Goal: Task Accomplishment & Management: Manage account settings

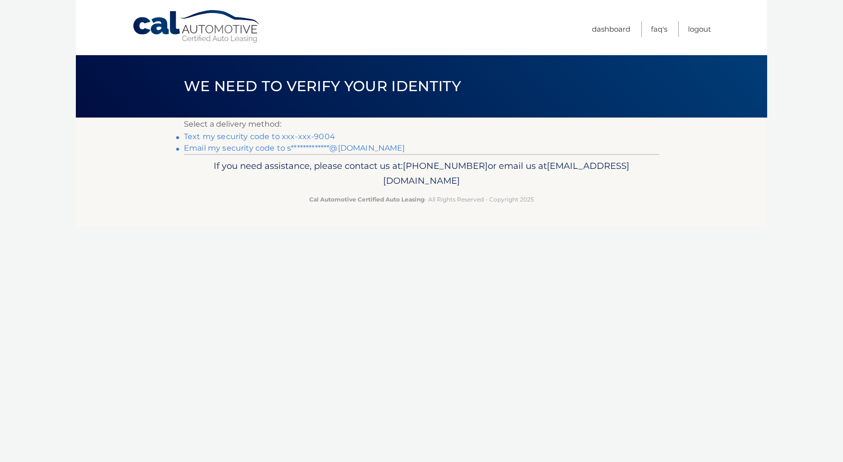
click at [271, 133] on link "Text my security code to xxx-xxx-9004" at bounding box center [259, 136] width 151 height 9
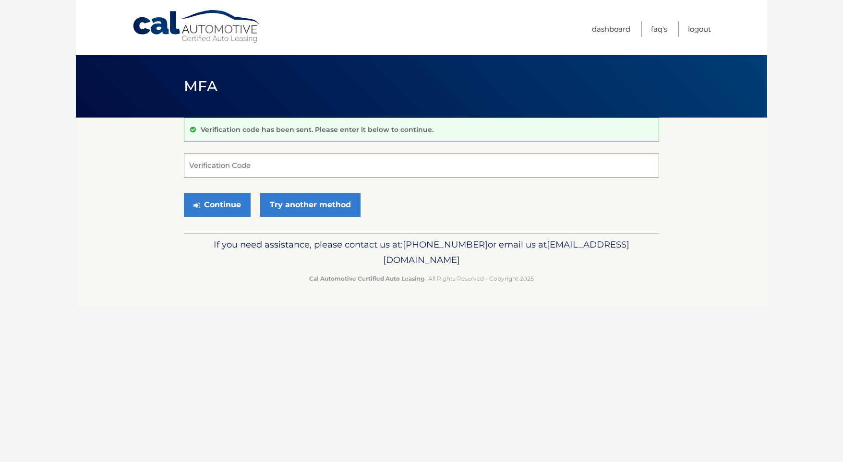
click at [237, 167] on input "Verification Code" at bounding box center [421, 166] width 475 height 24
type input "813516"
click at [230, 190] on div "Continue Try another method" at bounding box center [421, 205] width 475 height 33
click at [226, 198] on button "Continue" at bounding box center [217, 205] width 67 height 24
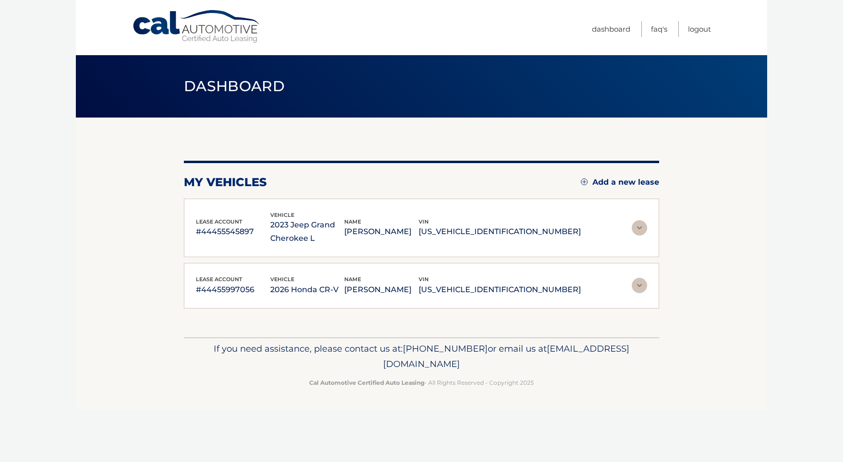
click at [640, 221] on img at bounding box center [639, 227] width 15 height 15
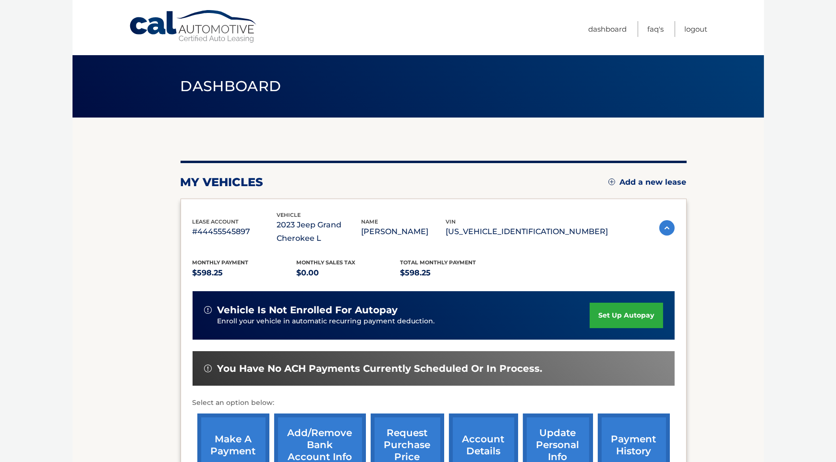
click at [640, 221] on div "lease account #44455545897 vehicle 2023 Jeep Grand Cherokee L name ROBERT RACAN…" at bounding box center [433, 228] width 482 height 35
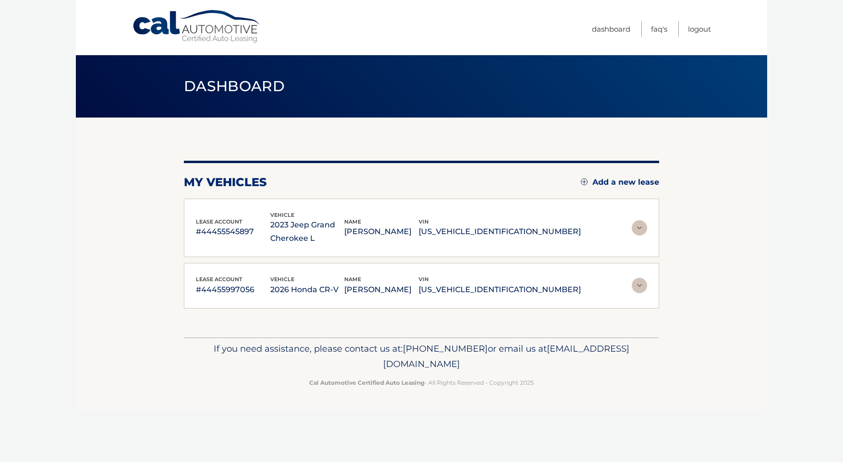
click at [642, 278] on img at bounding box center [639, 285] width 15 height 15
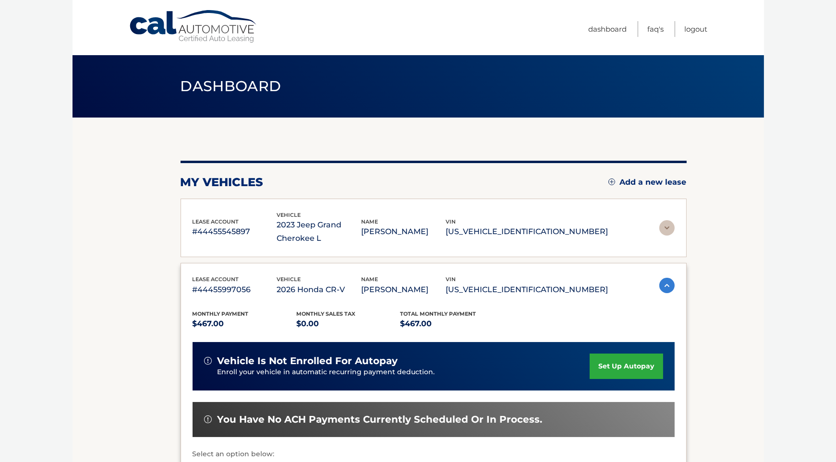
click at [660, 226] on img at bounding box center [666, 227] width 15 height 15
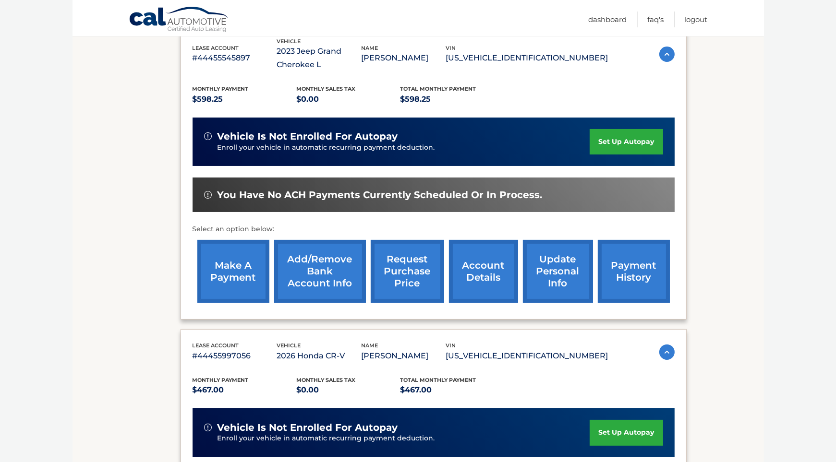
scroll to position [235, 0]
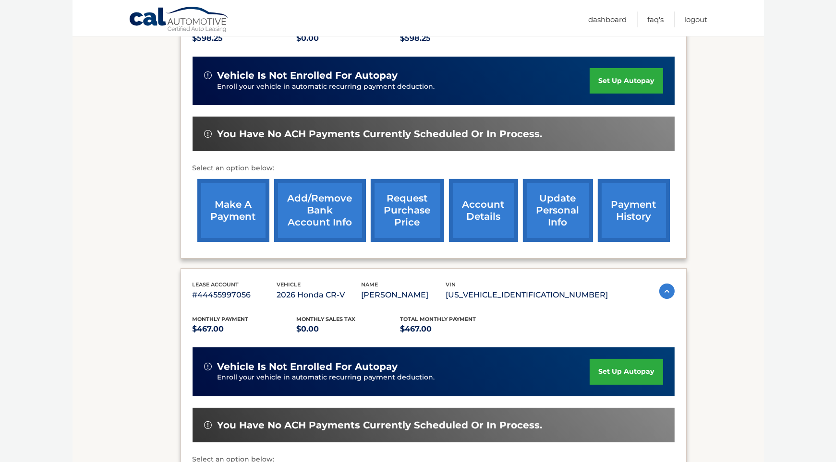
click at [625, 205] on link "payment history" at bounding box center [634, 210] width 72 height 63
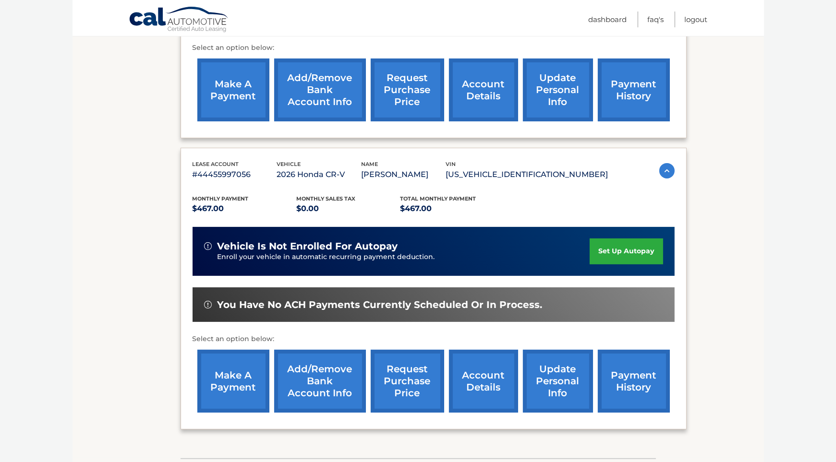
scroll to position [421, 0]
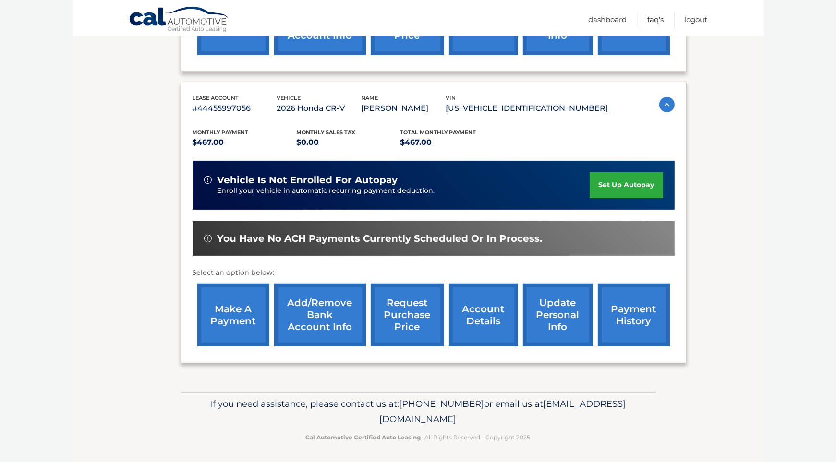
click at [624, 303] on link "payment history" at bounding box center [634, 315] width 72 height 63
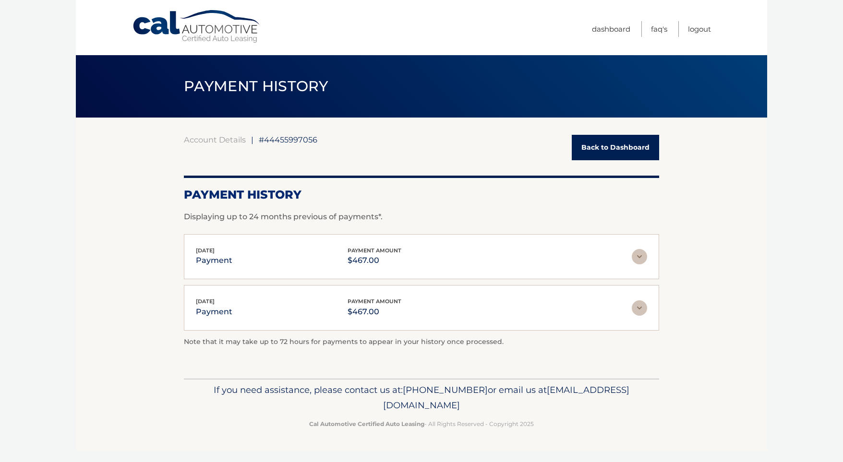
click at [600, 139] on link "Back to Dashboard" at bounding box center [615, 147] width 87 height 25
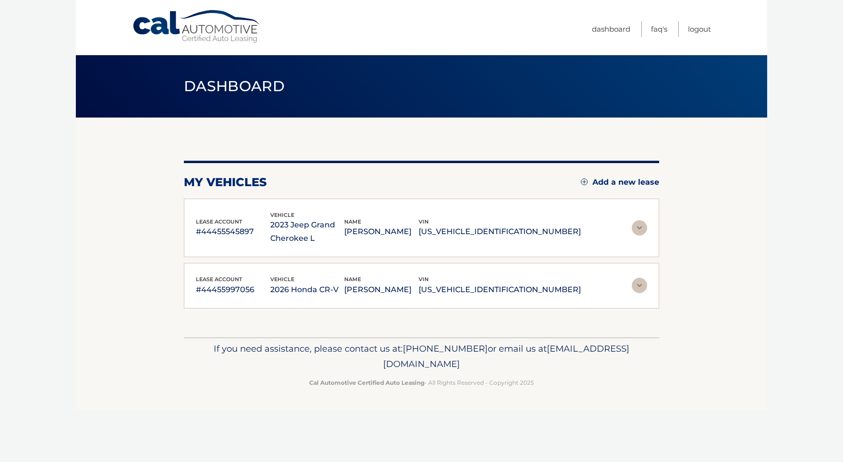
click at [636, 286] on img at bounding box center [639, 285] width 15 height 15
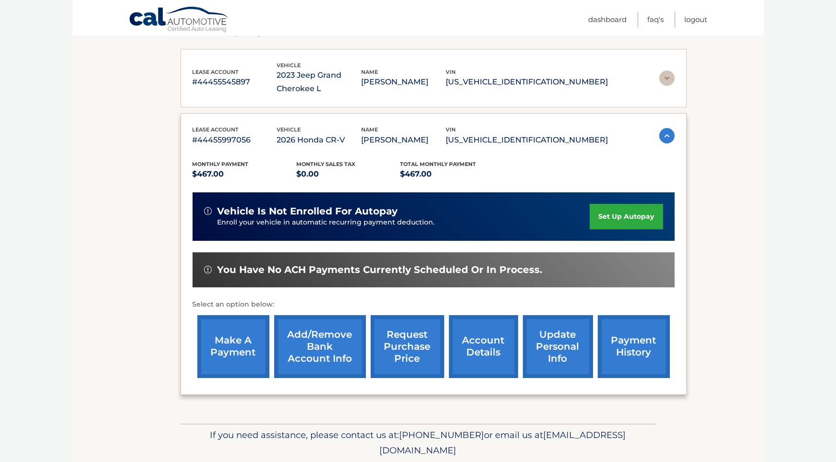
scroll to position [150, 0]
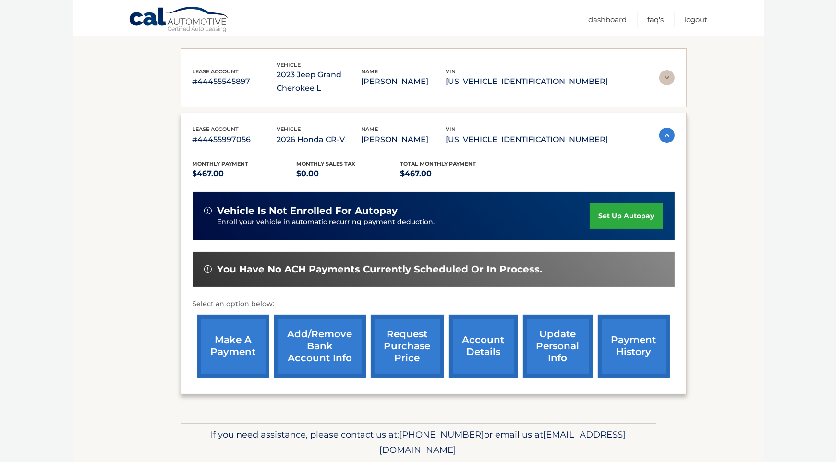
click at [226, 348] on link "make a payment" at bounding box center [233, 346] width 72 height 63
